Goal: Task Accomplishment & Management: Use online tool/utility

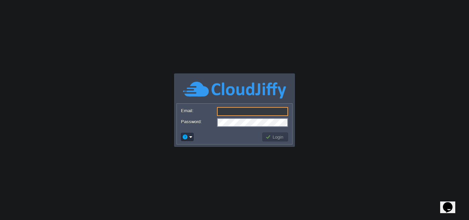
click at [219, 109] on input "Email:" at bounding box center [252, 111] width 71 height 9
type input "[EMAIL_ADDRESS][DOMAIN_NAME]"
drag, startPoint x: 281, startPoint y: 109, endPoint x: 215, endPoint y: 111, distance: 65.9
click at [215, 111] on div "Email: [EMAIL_ADDRESS][DOMAIN_NAME]" at bounding box center [234, 112] width 107 height 10
click at [238, 112] on input "Email:" at bounding box center [252, 111] width 71 height 9
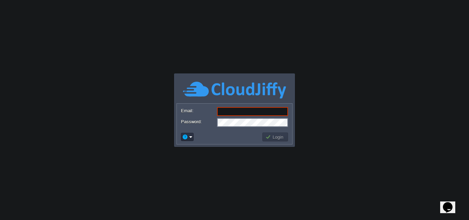
click at [376, 101] on body "Application Platform v.8.10.2 Email: Password: Login" at bounding box center [234, 110] width 469 height 220
click at [303, 30] on body "Application Platform v.8.10.2 Email: Password: Login" at bounding box center [234, 110] width 469 height 220
click at [250, 113] on input "Email:" at bounding box center [252, 111] width 71 height 9
type input "[EMAIL_ADDRESS][DOMAIN_NAME]"
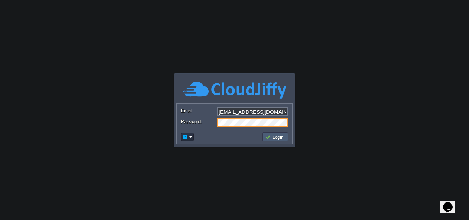
click at [272, 134] on button "Login" at bounding box center [275, 137] width 20 height 6
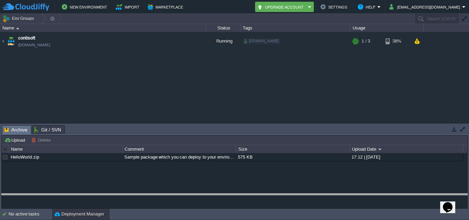
drag, startPoint x: 422, startPoint y: 129, endPoint x: 410, endPoint y: 215, distance: 86.9
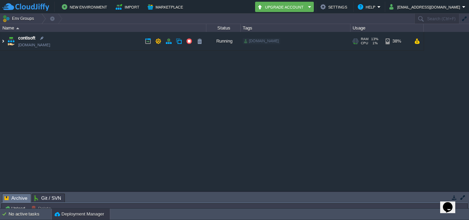
click at [2, 43] on img at bounding box center [2, 41] width 5 height 19
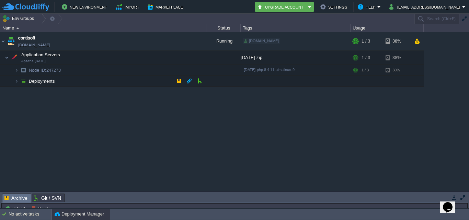
click at [153, 83] on td "Deployments" at bounding box center [103, 81] width 206 height 11
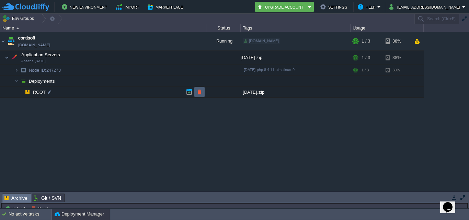
click at [199, 93] on button "button" at bounding box center [199, 92] width 6 height 6
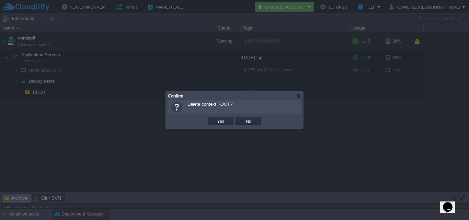
click at [214, 117] on td "Yes" at bounding box center [221, 121] width 28 height 10
click at [214, 119] on td "Yes" at bounding box center [221, 121] width 26 height 8
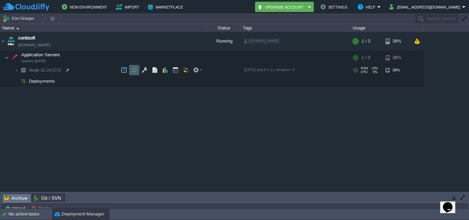
click at [137, 72] on td at bounding box center [134, 70] width 10 height 10
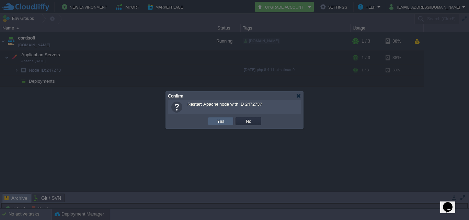
click at [226, 122] on button "Yes" at bounding box center [221, 121] width 12 height 6
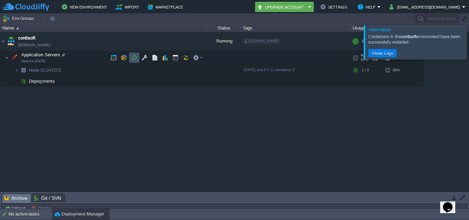
click at [132, 56] on button "button" at bounding box center [134, 58] width 6 height 6
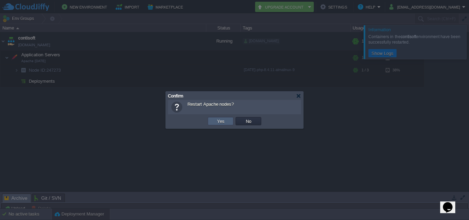
click at [226, 124] on td "Yes" at bounding box center [221, 121] width 26 height 8
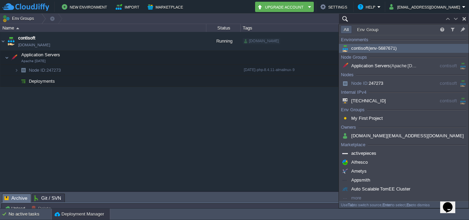
click at [466, 19] on button "button" at bounding box center [464, 19] width 6 height 6
type input "Search (Ctrl+F)"
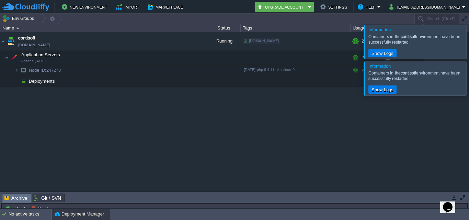
click at [469, 43] on div at bounding box center [477, 42] width 0 height 34
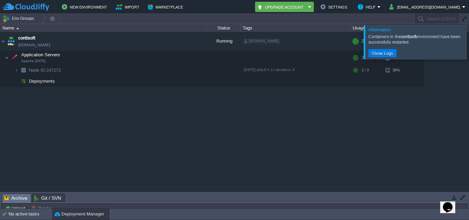
click at [469, 50] on div at bounding box center [477, 42] width 0 height 34
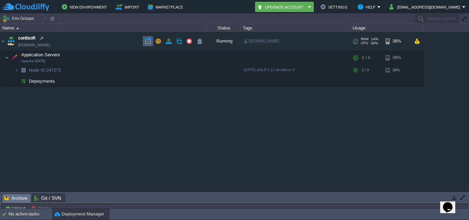
click at [148, 46] on td at bounding box center [148, 41] width 10 height 10
click at [177, 84] on button "button" at bounding box center [179, 81] width 6 height 6
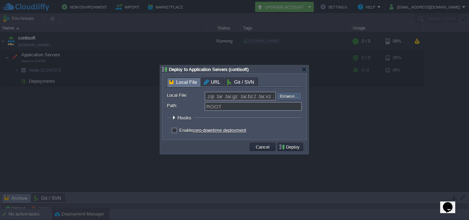
click at [282, 95] on input "file" at bounding box center [258, 96] width 87 height 8
type input "C:\fakepath\[DATE].zip"
type input "[DATE].zip"
click at [287, 147] on button "Deploy" at bounding box center [290, 147] width 23 height 6
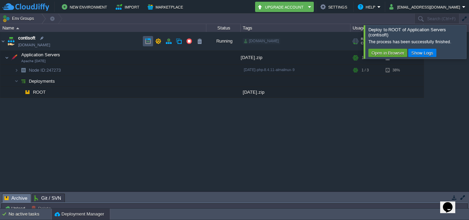
click at [145, 41] on button "button" at bounding box center [148, 41] width 6 height 6
click at [144, 42] on td at bounding box center [148, 41] width 10 height 10
click at [469, 42] on div at bounding box center [477, 41] width 0 height 33
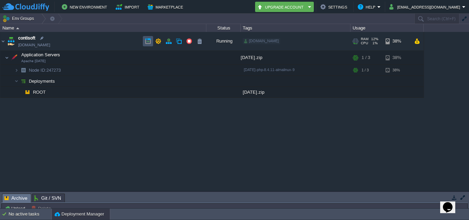
click at [150, 39] on button "button" at bounding box center [148, 41] width 6 height 6
click at [203, 92] on td at bounding box center [199, 92] width 10 height 10
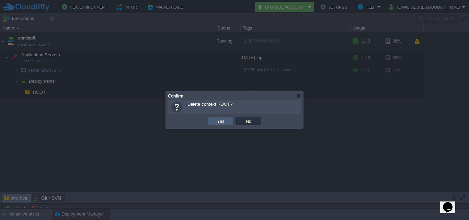
click at [227, 123] on td "Yes" at bounding box center [221, 121] width 26 height 8
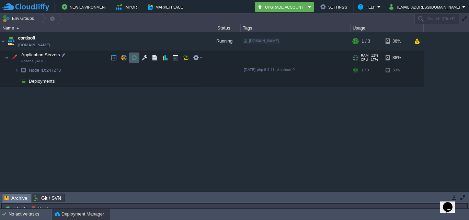
click at [135, 61] on td at bounding box center [134, 58] width 10 height 10
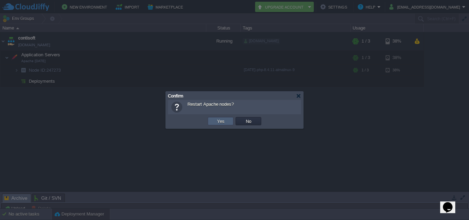
click at [220, 121] on button "Yes" at bounding box center [221, 121] width 12 height 6
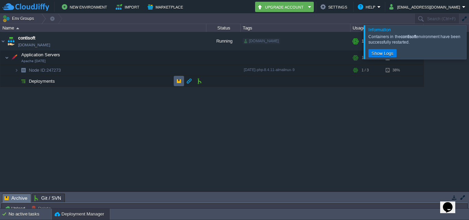
click at [175, 83] on td at bounding box center [179, 81] width 10 height 10
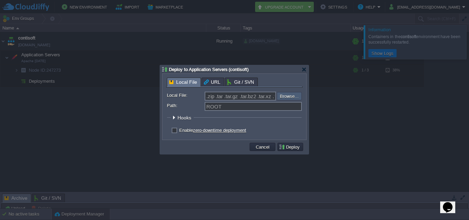
click at [290, 96] on input "file" at bounding box center [258, 96] width 87 height 8
type input "C:\fakepath\[DATE].zip"
type input "[DATE].zip"
click at [295, 145] on button "Deploy" at bounding box center [290, 147] width 23 height 6
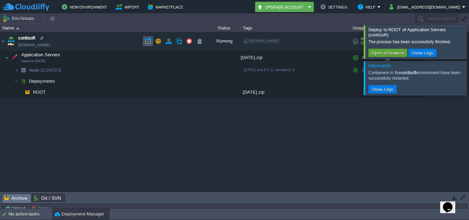
click at [148, 44] on button "button" at bounding box center [148, 41] width 6 height 6
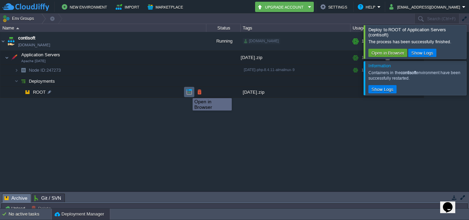
click at [187, 92] on button "button" at bounding box center [189, 92] width 6 height 6
click at [187, 91] on button "button" at bounding box center [189, 92] width 6 height 6
click at [191, 93] on button "button" at bounding box center [189, 92] width 6 height 6
click at [469, 47] on div at bounding box center [477, 41] width 0 height 33
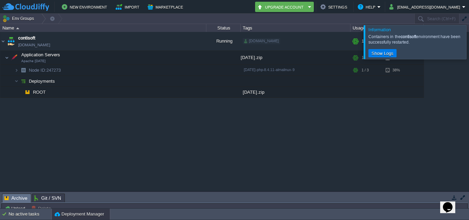
click at [469, 46] on div at bounding box center [477, 42] width 0 height 34
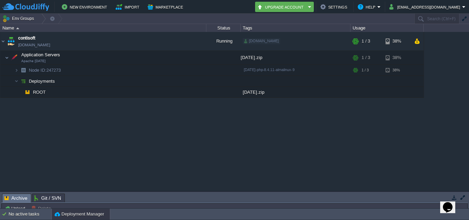
click at [58, 157] on div "contisoft [DOMAIN_NAME] Running [DOMAIN_NAME] + Add to Env Group RAM 12% CPU 0%…" at bounding box center [234, 111] width 469 height 159
click at [189, 89] on button "button" at bounding box center [189, 92] width 6 height 6
click at [192, 94] on button "button" at bounding box center [189, 92] width 6 height 6
drag, startPoint x: 469, startPoint y: 0, endPoint x: 105, endPoint y: 115, distance: 381.5
click at [105, 115] on div "contisoft [DOMAIN_NAME] Running [DOMAIN_NAME] + Add to Env Group RAM 12% CPU 0%…" at bounding box center [234, 111] width 469 height 159
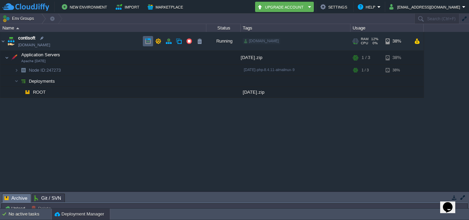
click at [144, 42] on td at bounding box center [148, 41] width 10 height 10
click at [202, 91] on button "button" at bounding box center [199, 92] width 6 height 6
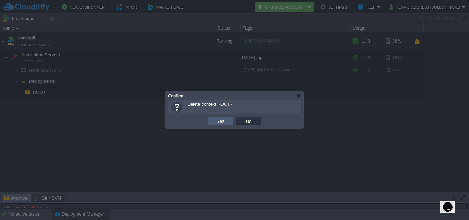
click at [219, 121] on button "Yes" at bounding box center [221, 121] width 12 height 6
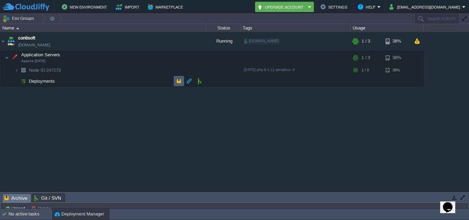
click at [180, 82] on button "button" at bounding box center [179, 81] width 6 height 6
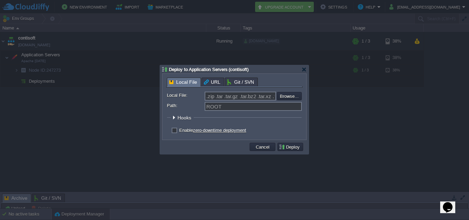
click at [96, 92] on div at bounding box center [234, 110] width 469 height 220
click at [301, 67] on div "Deploy to Application Servers (contisoft)" at bounding box center [234, 69] width 145 height 8
click at [304, 70] on div at bounding box center [303, 69] width 5 height 5
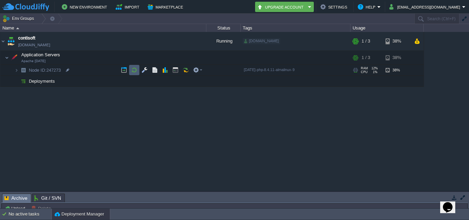
click at [135, 70] on button "button" at bounding box center [134, 70] width 6 height 6
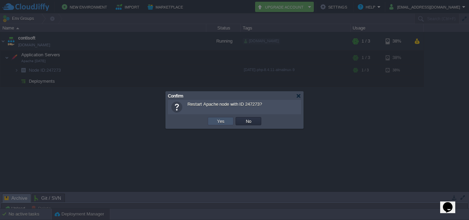
click at [215, 120] on button "Yes" at bounding box center [221, 121] width 12 height 6
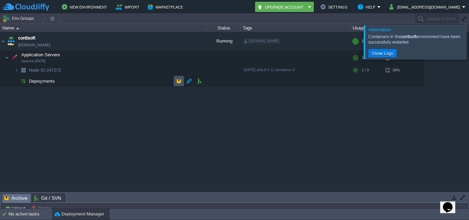
click at [180, 81] on button "button" at bounding box center [179, 81] width 6 height 6
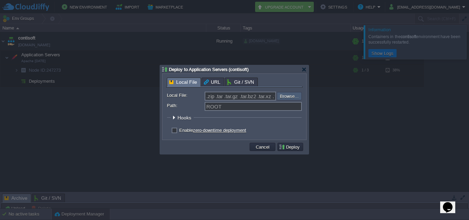
click at [287, 94] on input "file" at bounding box center [258, 96] width 87 height 8
type input "C:\fakepath\[DATE].zip"
type input "[DATE].zip"
click at [303, 69] on div at bounding box center [303, 69] width 5 height 5
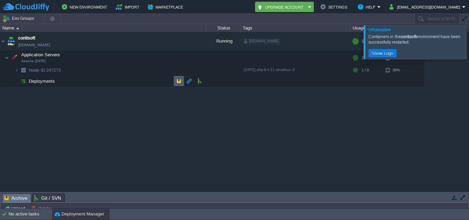
click at [181, 83] on button "button" at bounding box center [179, 81] width 6 height 6
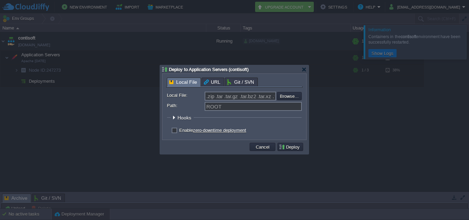
click at [27, 89] on div at bounding box center [234, 110] width 469 height 220
click at [266, 145] on button "Cancel" at bounding box center [263, 147] width 18 height 6
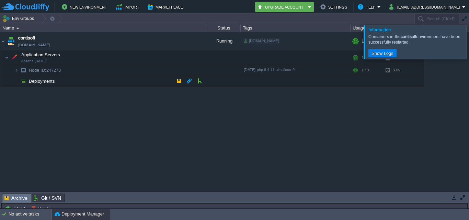
click at [74, 79] on td "Deployments" at bounding box center [103, 81] width 206 height 11
click at [182, 82] on td at bounding box center [179, 81] width 10 height 10
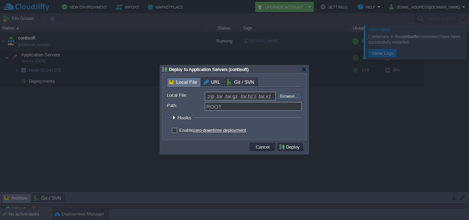
click at [283, 97] on input "file" at bounding box center [258, 96] width 87 height 8
type input "C:\fakepath\[DATE].zip"
type input "[DATE].zip"
click at [297, 148] on button "Deploy" at bounding box center [290, 147] width 23 height 6
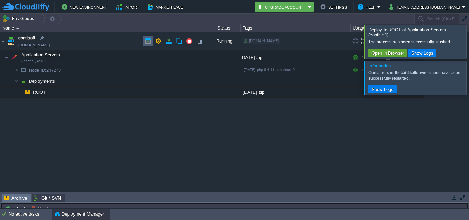
click at [146, 41] on button "button" at bounding box center [148, 41] width 6 height 6
click at [469, 41] on div at bounding box center [477, 41] width 0 height 33
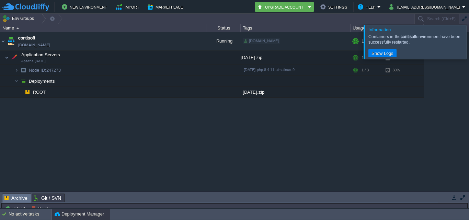
click at [469, 45] on div at bounding box center [477, 42] width 0 height 34
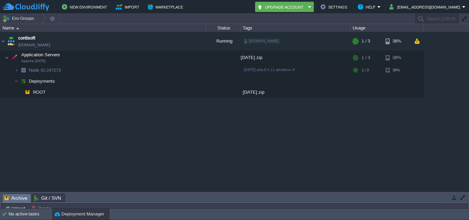
click at [469, 196] on div "Tasks Activity Log Archive Git / SVN Upload Delete Deploy to ... Custom applica…" at bounding box center [234, 200] width 469 height 16
click at [465, 195] on button "button" at bounding box center [463, 197] width 6 height 6
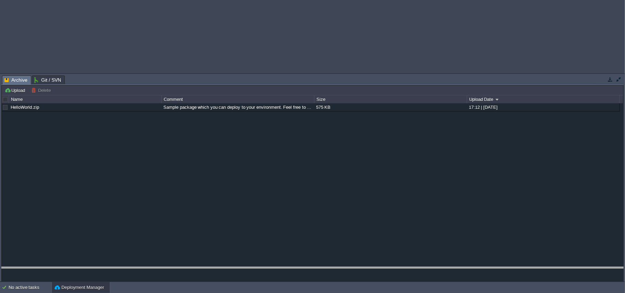
drag, startPoint x: 146, startPoint y: 77, endPoint x: 145, endPoint y: 311, distance: 234.2
click at [145, 220] on html "New Environment Import Marketplace Bonus ₹0.00 Upgrade Account Settings Help [E…" at bounding box center [312, 146] width 625 height 293
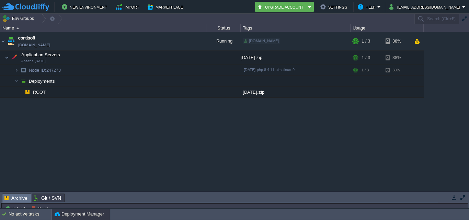
click at [312, 176] on div "contisoft [DOMAIN_NAME] Running [DOMAIN_NAME] + Add to Env Group RAM 16% CPU 15…" at bounding box center [234, 111] width 469 height 159
click at [458, 217] on td "No active tasks Deployment Manager" at bounding box center [234, 214] width 469 height 11
click at [201, 95] on button "button" at bounding box center [199, 92] width 6 height 6
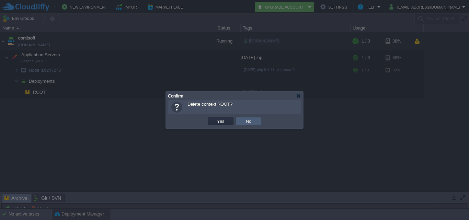
click at [254, 121] on td "No" at bounding box center [249, 121] width 26 height 8
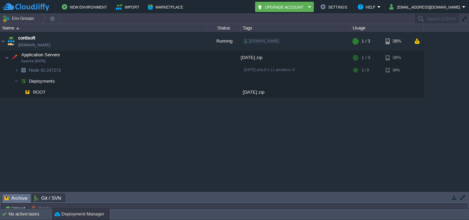
drag, startPoint x: 465, startPoint y: 0, endPoint x: 170, endPoint y: 116, distance: 317.2
click at [170, 116] on div "contisoft [DOMAIN_NAME] Running [DOMAIN_NAME] + Add to Env Group RAM 13% CPU 1%…" at bounding box center [234, 111] width 469 height 159
click at [197, 91] on button "button" at bounding box center [199, 92] width 6 height 6
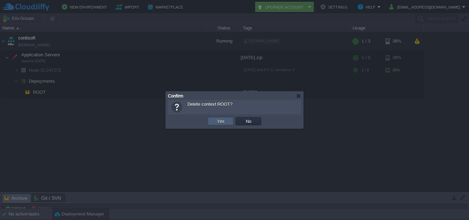
click at [218, 124] on button "Yes" at bounding box center [221, 121] width 12 height 6
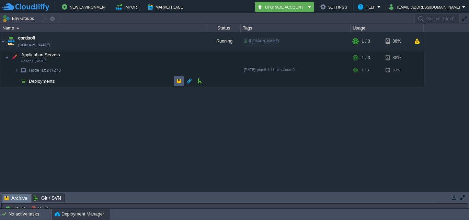
click at [174, 83] on td at bounding box center [179, 81] width 10 height 10
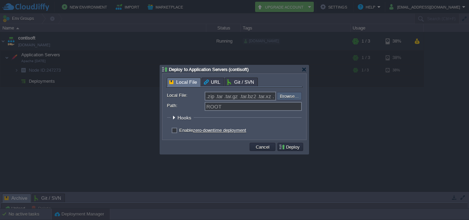
click at [289, 95] on input "file" at bounding box center [258, 96] width 87 height 8
type input "C:\fakepath\[DATE].zip"
type input "[DATE].zip"
click at [298, 149] on button "Deploy" at bounding box center [290, 147] width 23 height 6
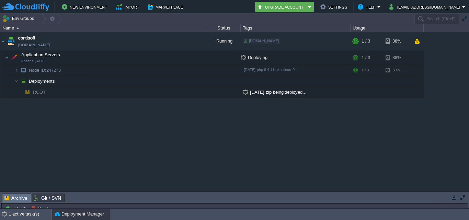
click at [4, 198] on div "Archive" at bounding box center [16, 198] width 29 height 9
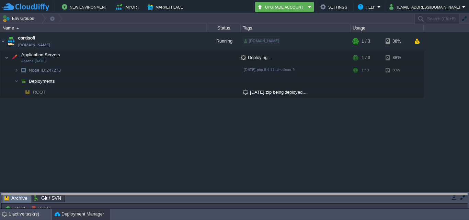
drag, startPoint x: 103, startPoint y: 195, endPoint x: 103, endPoint y: 223, distance: 28.2
click at [103, 220] on html "New Environment Import Marketplace Bonus ₹0.00 Upgrade Account Settings Help [E…" at bounding box center [234, 110] width 469 height 220
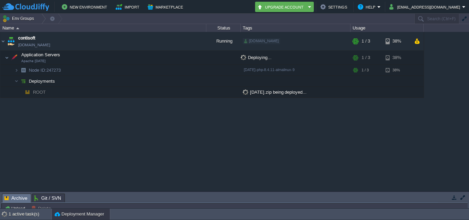
click at [461, 198] on button "button" at bounding box center [463, 197] width 6 height 6
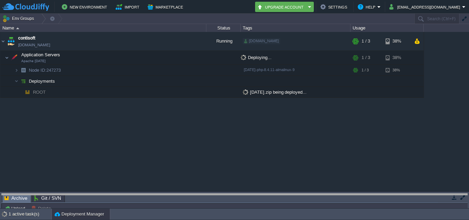
drag, startPoint x: 325, startPoint y: 195, endPoint x: 323, endPoint y: 198, distance: 4.0
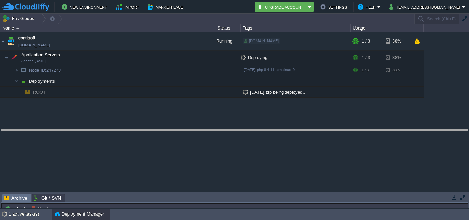
drag, startPoint x: 281, startPoint y: 196, endPoint x: 287, endPoint y: 131, distance: 64.8
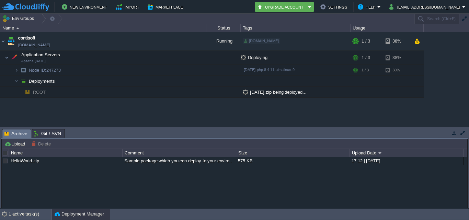
click at [46, 141] on button "Delete" at bounding box center [42, 144] width 22 height 6
click at [461, 153] on link at bounding box center [460, 153] width 5 height 8
click at [352, 119] on div "contisoft [DOMAIN_NAME] Running [DOMAIN_NAME] + Add to Env Group RAM 13% CPU 0%…" at bounding box center [234, 79] width 469 height 95
click at [466, 132] on td at bounding box center [462, 133] width 9 height 8
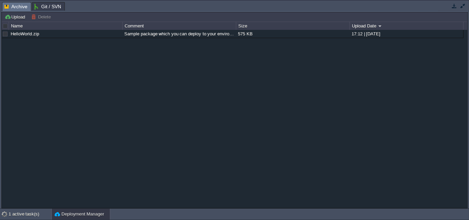
click at [462, 5] on button "button" at bounding box center [463, 6] width 6 height 6
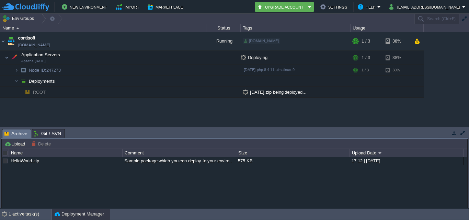
click at [17, 133] on span "Archive" at bounding box center [15, 133] width 23 height 9
click at [59, 109] on div "contisoft [DOMAIN_NAME] Running [DOMAIN_NAME] + Add to Env Group RAM 13% CPU 0%…" at bounding box center [234, 79] width 469 height 95
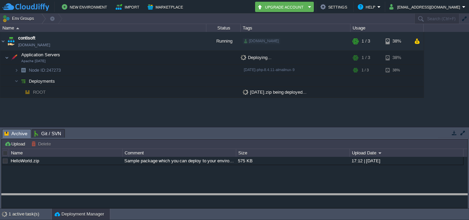
drag, startPoint x: 237, startPoint y: 132, endPoint x: 235, endPoint y: 227, distance: 95.1
click at [235, 220] on html "New Environment Import Marketplace Bonus ₹0.00 Upgrade Account Settings Help [E…" at bounding box center [234, 110] width 469 height 220
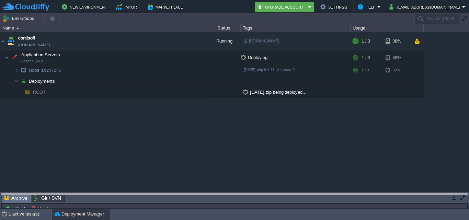
drag, startPoint x: 229, startPoint y: 199, endPoint x: 230, endPoint y: 230, distance: 30.9
click at [230, 220] on html "New Environment Import Marketplace Bonus ₹0.00 Upgrade Account Settings Help [E…" at bounding box center [234, 110] width 469 height 220
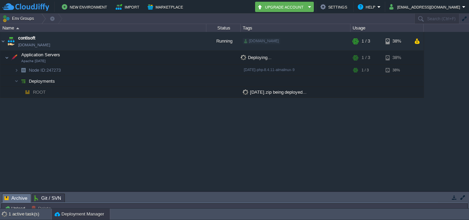
click at [203, 149] on div "contisoft [DOMAIN_NAME] Running [DOMAIN_NAME] + Add to Env Group RAM 13% CPU 0%…" at bounding box center [234, 111] width 469 height 159
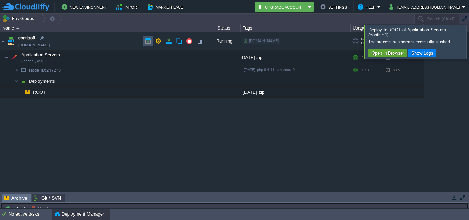
click at [149, 42] on button "button" at bounding box center [148, 41] width 6 height 6
click at [469, 43] on div at bounding box center [477, 41] width 0 height 33
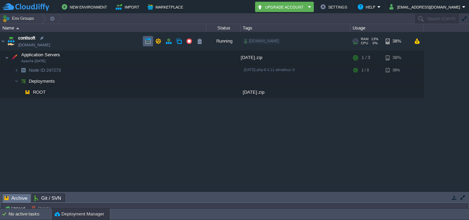
click at [149, 42] on button "button" at bounding box center [148, 41] width 6 height 6
click at [426, 171] on div "contisoft [DOMAIN_NAME] Running [DOMAIN_NAME] + Add to Env Group RAM 13% CPU 0%…" at bounding box center [234, 111] width 469 height 159
